Goal: Information Seeking & Learning: Learn about a topic

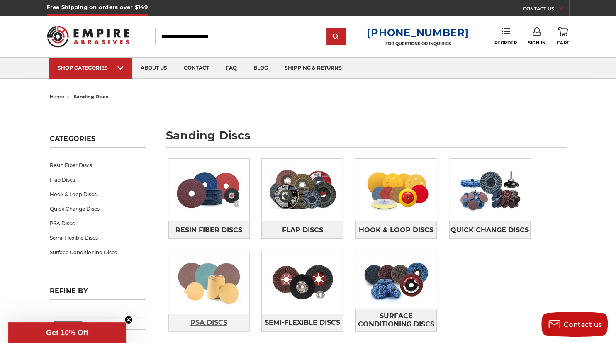
click at [208, 320] on span "PSA Discs" at bounding box center [209, 323] width 37 height 14
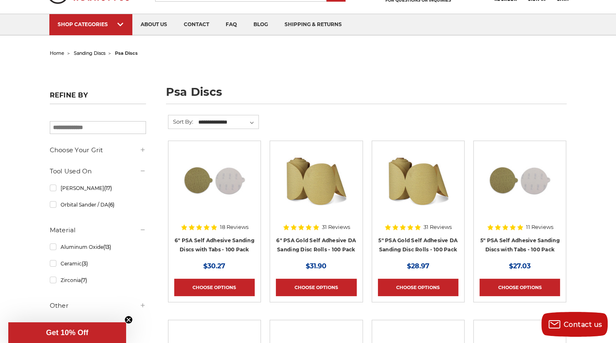
scroll to position [88, 0]
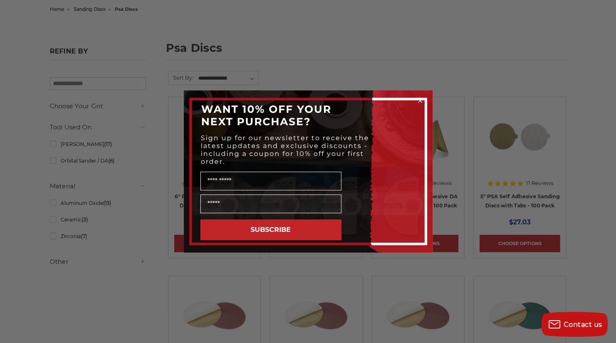
click at [421, 100] on circle "Close dialog" at bounding box center [420, 101] width 8 height 8
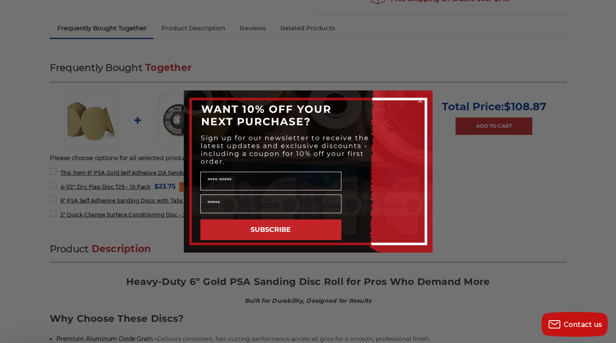
scroll to position [438, 0]
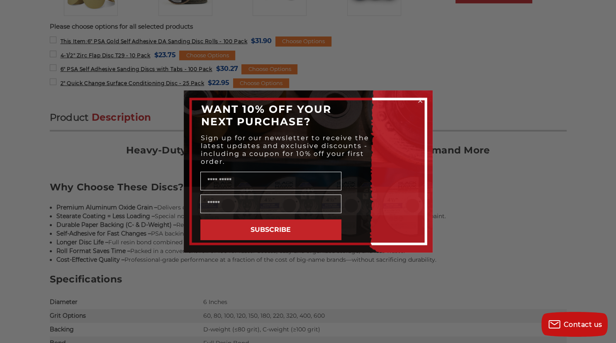
click at [348, 63] on div "Close dialog WANT 10% OFF YOUR NEXT PURCHASE? Sign up for our newsletter to rec…" at bounding box center [308, 171] width 616 height 343
click at [420, 99] on circle "Close dialog" at bounding box center [420, 101] width 8 height 8
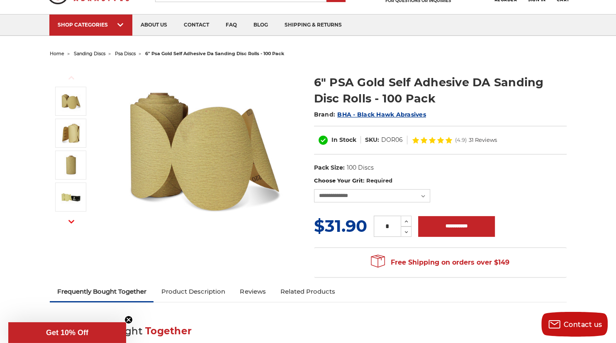
scroll to position [131, 0]
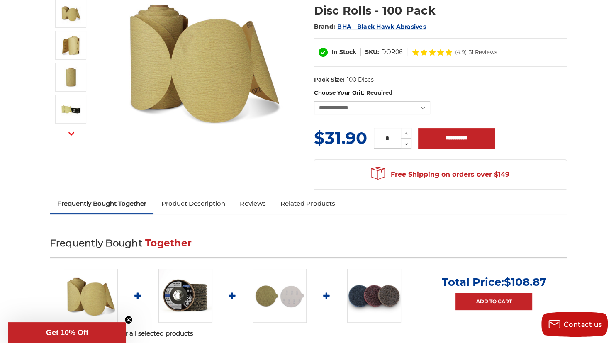
click at [208, 202] on link "Product Description" at bounding box center [193, 204] width 79 height 18
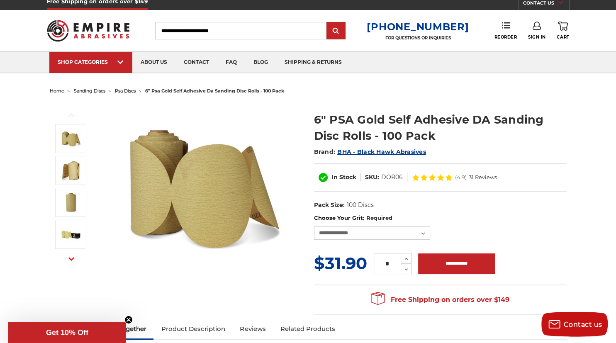
scroll to position [0, 0]
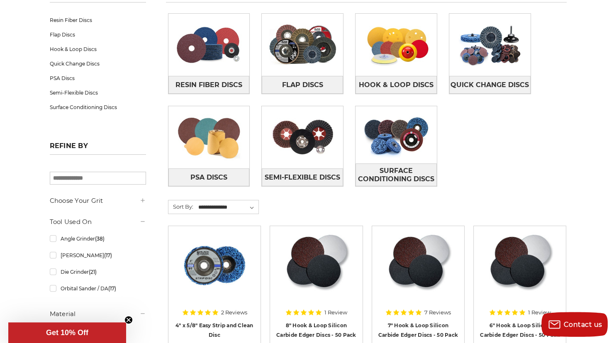
scroll to position [131, 0]
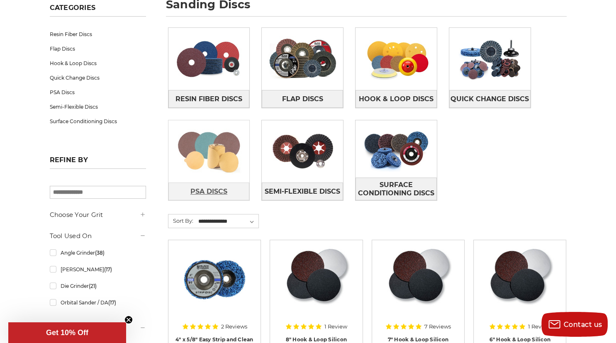
click at [216, 192] on span "PSA Discs" at bounding box center [209, 192] width 37 height 14
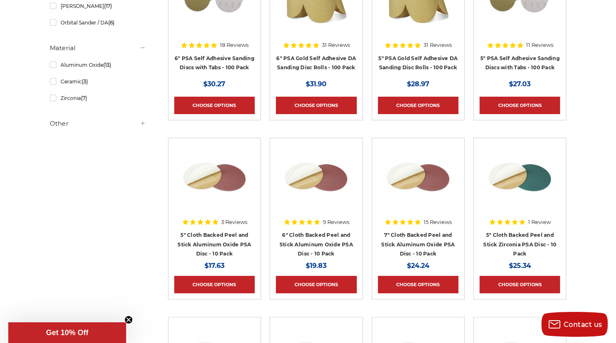
scroll to position [175, 0]
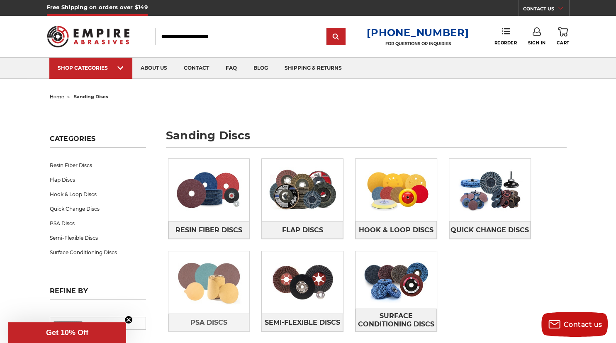
click at [223, 283] on img at bounding box center [209, 282] width 81 height 57
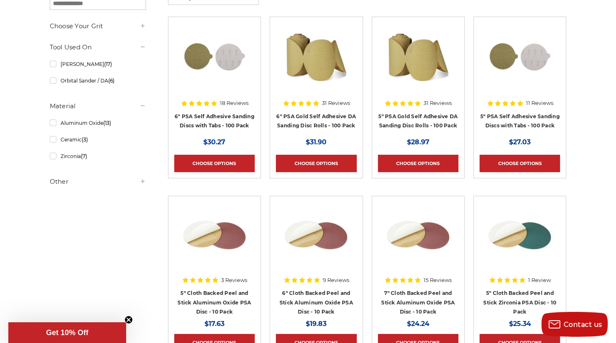
scroll to position [88, 0]
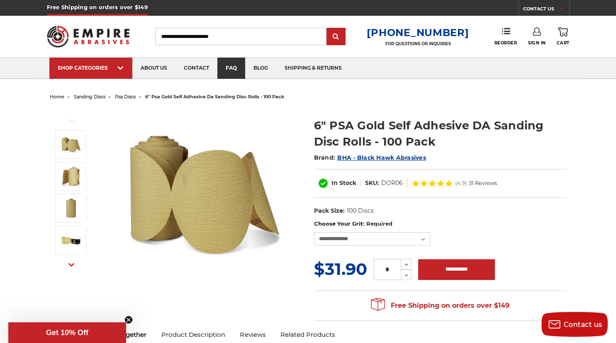
click at [232, 68] on link "faq" at bounding box center [231, 68] width 28 height 21
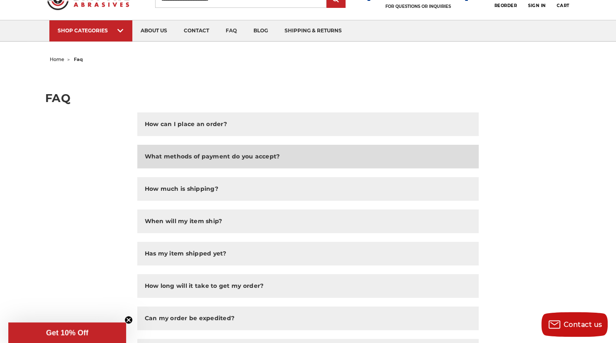
scroll to position [44, 0]
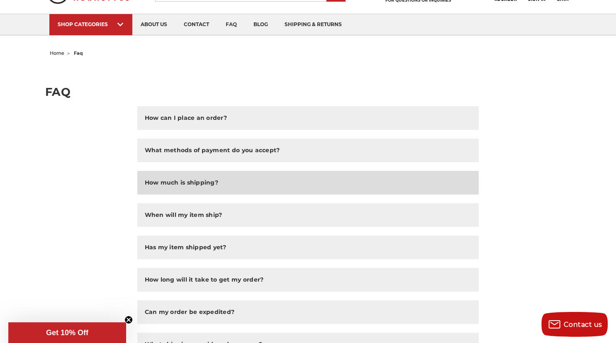
click at [429, 179] on button "How much is shipping?" at bounding box center [308, 183] width 342 height 24
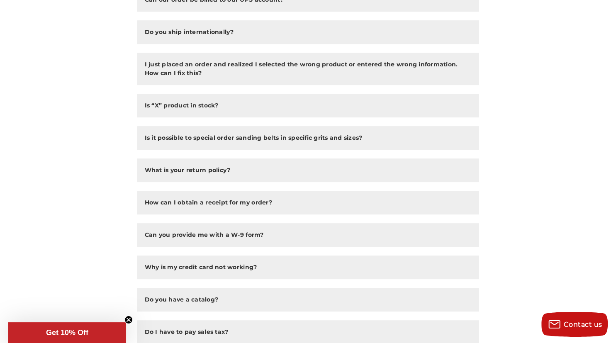
scroll to position [526, 0]
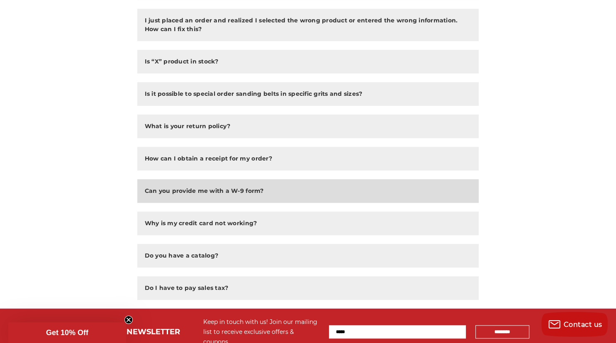
click at [289, 187] on button "Can you provide me with a W-9 form?" at bounding box center [308, 191] width 342 height 24
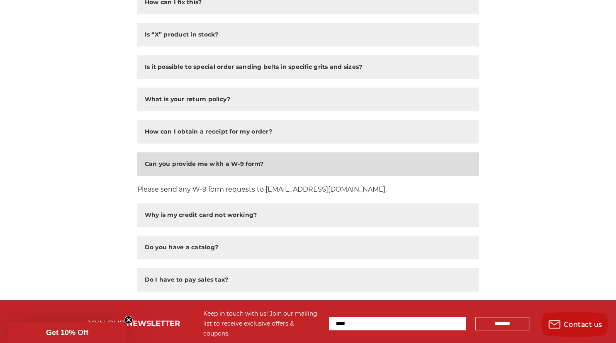
scroll to position [569, 0]
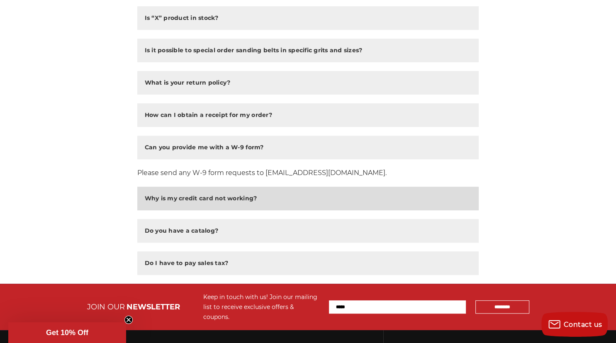
click at [285, 205] on button "Why is my credit card not working?" at bounding box center [308, 199] width 342 height 24
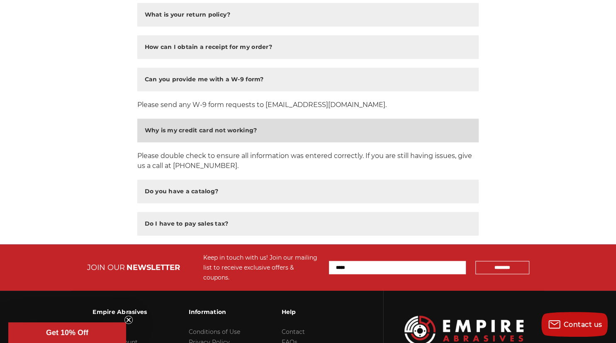
scroll to position [657, 0]
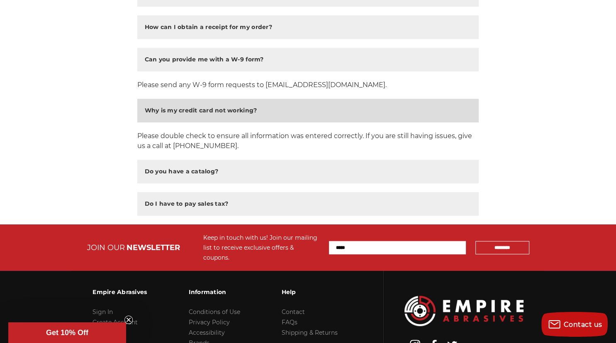
click at [285, 203] on button "Do I have to pay sales tax?" at bounding box center [308, 204] width 342 height 24
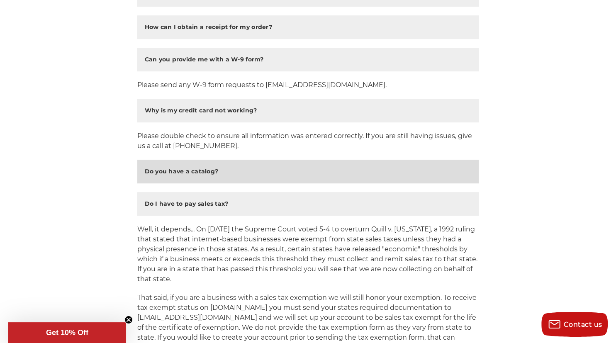
click at [286, 176] on button "Do you have a catalog?" at bounding box center [308, 172] width 342 height 24
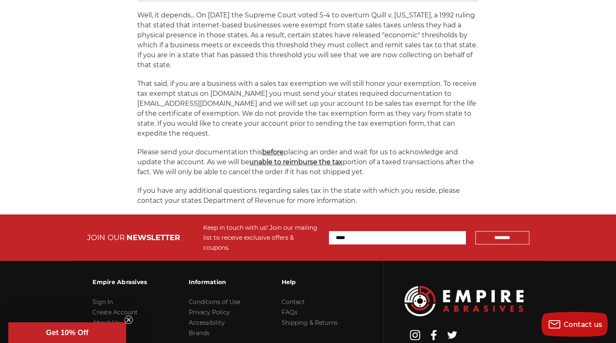
scroll to position [964, 0]
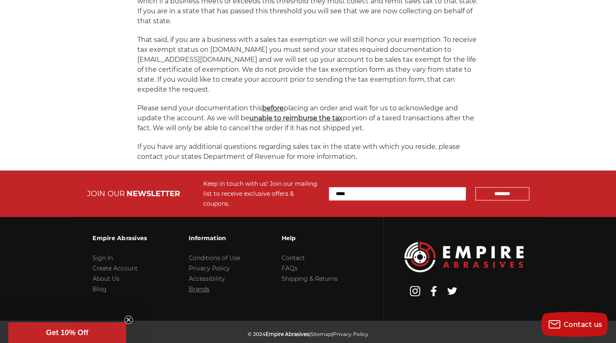
click at [201, 286] on link "Brands" at bounding box center [198, 289] width 21 height 7
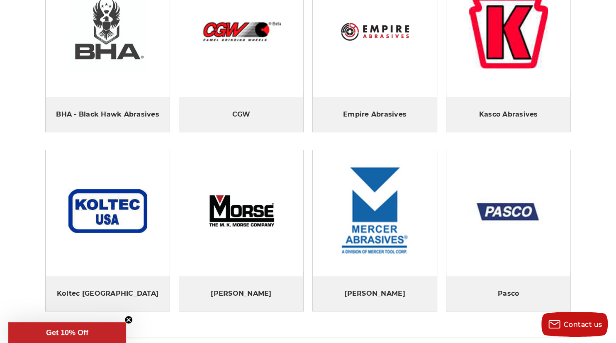
scroll to position [88, 0]
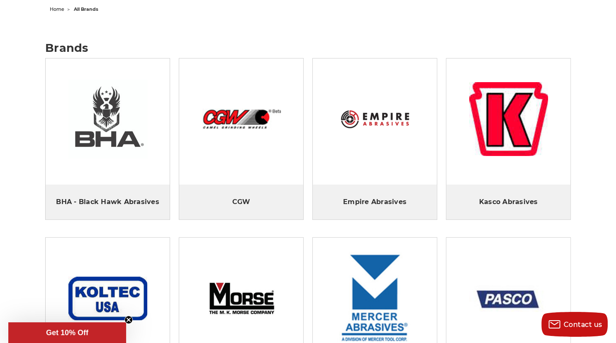
click at [109, 116] on img at bounding box center [107, 119] width 79 height 79
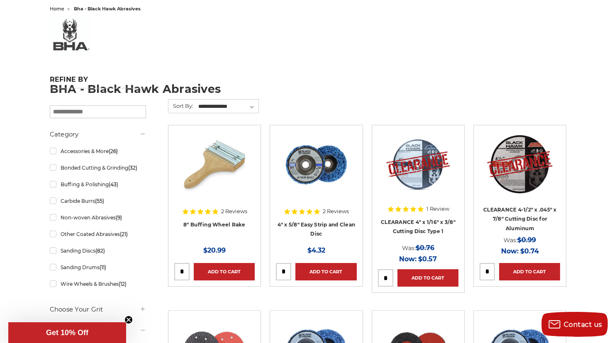
scroll to position [88, 0]
